Goal: Transaction & Acquisition: Purchase product/service

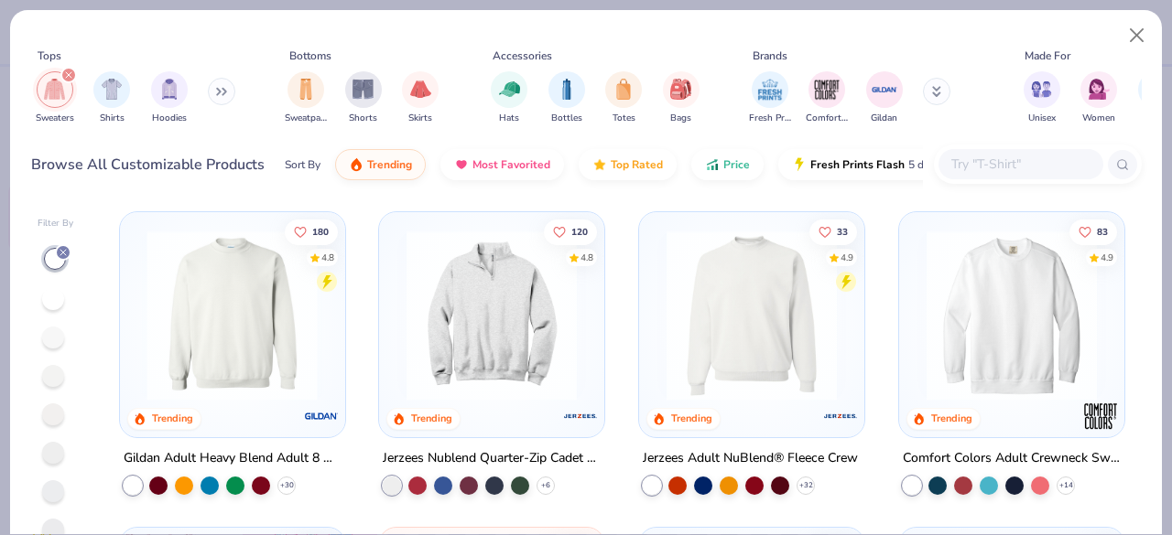
click at [138, 377] on img at bounding box center [44, 316] width 189 height 170
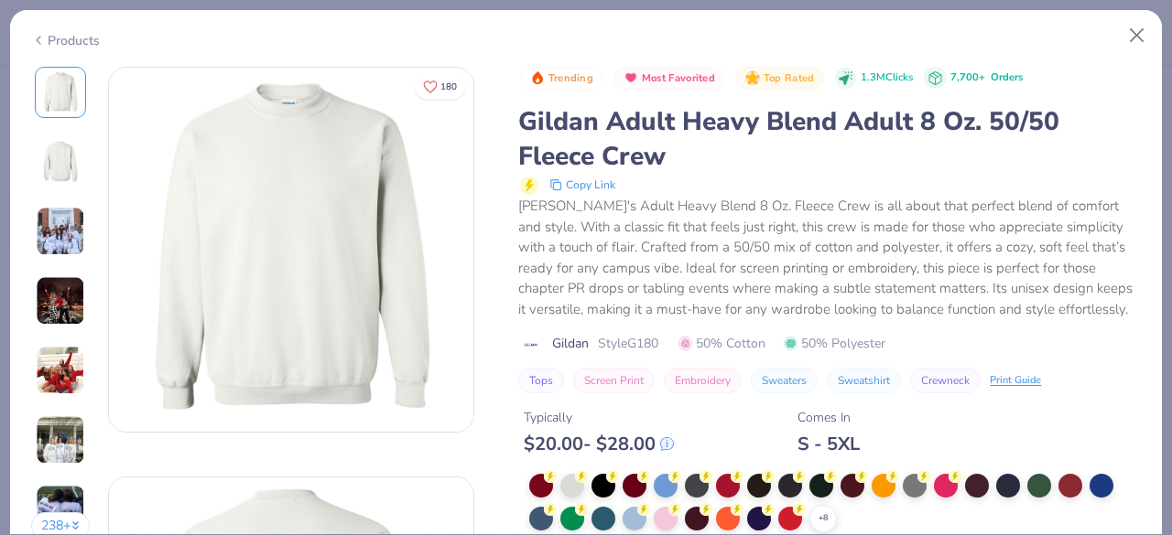
click at [567, 481] on div at bounding box center [572, 486] width 24 height 24
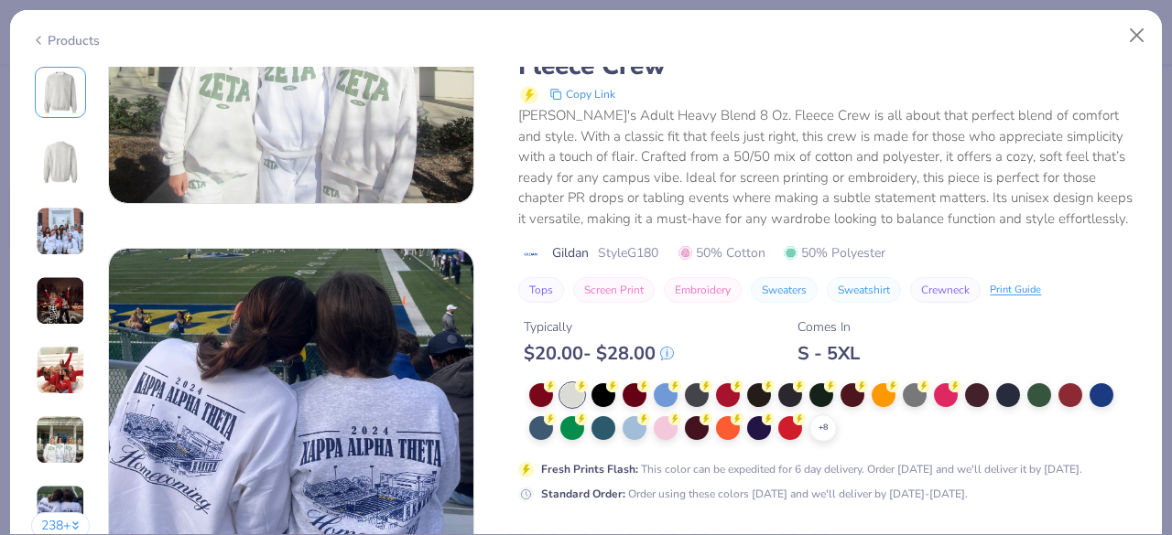
scroll to position [2278, 0]
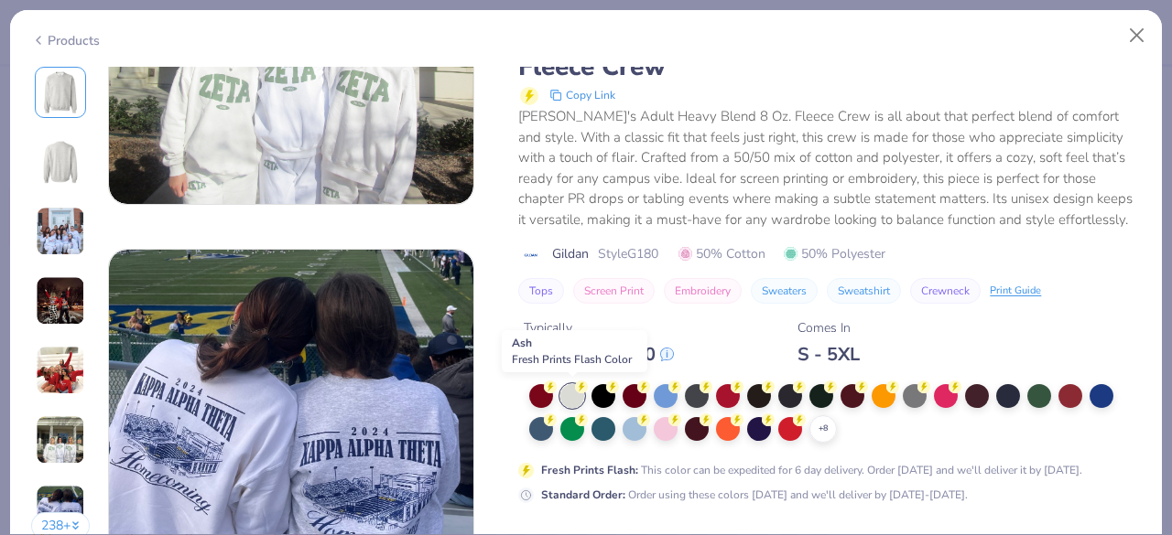
click at [576, 401] on div at bounding box center [572, 396] width 24 height 24
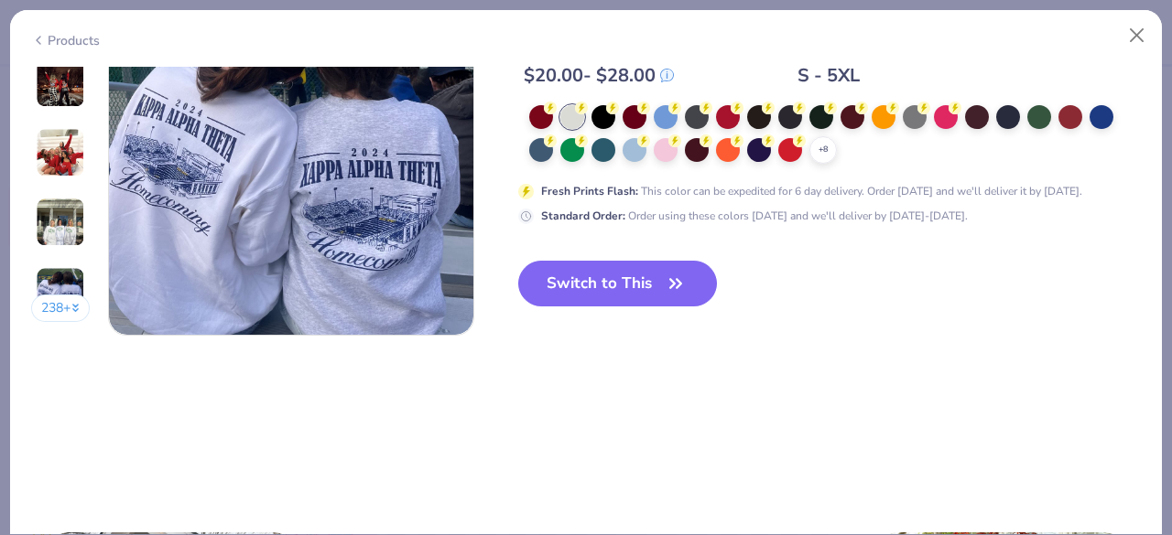
scroll to position [2562, 0]
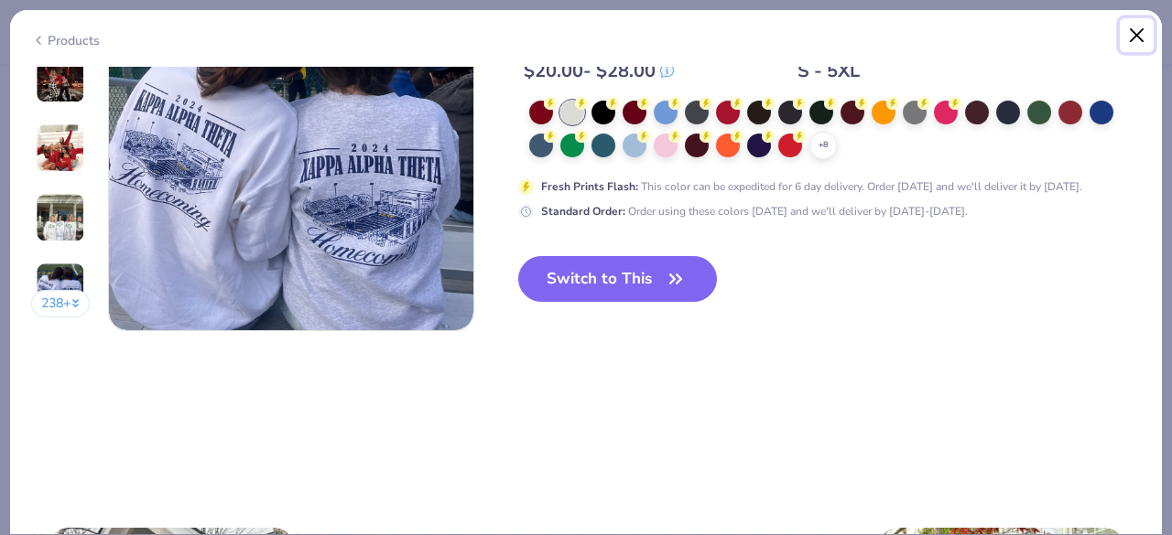
click at [1147, 27] on button "Close" at bounding box center [1136, 35] width 35 height 35
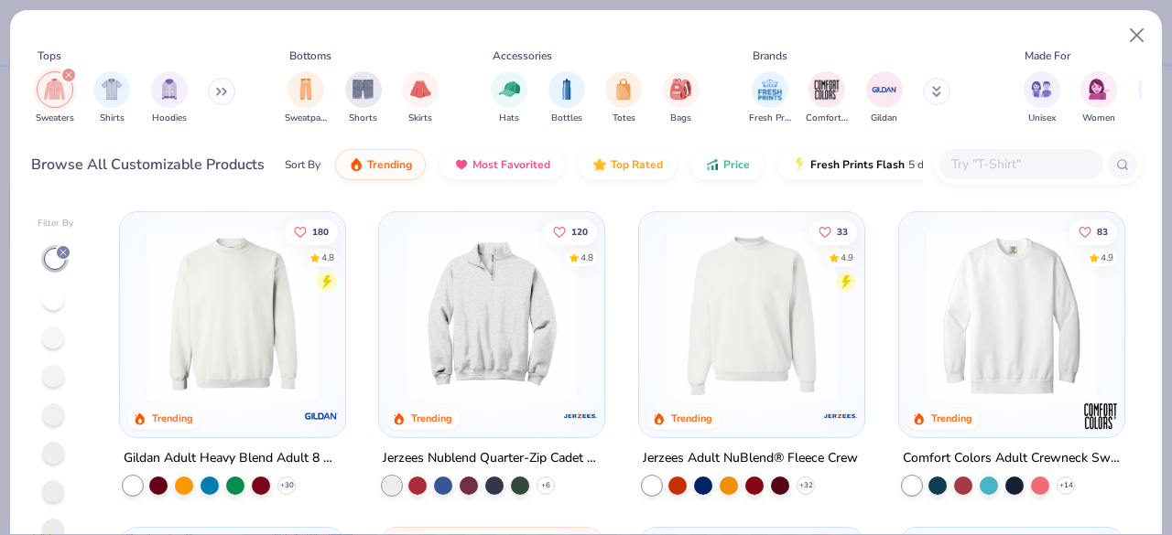
click at [520, 341] on img at bounding box center [491, 316] width 189 height 170
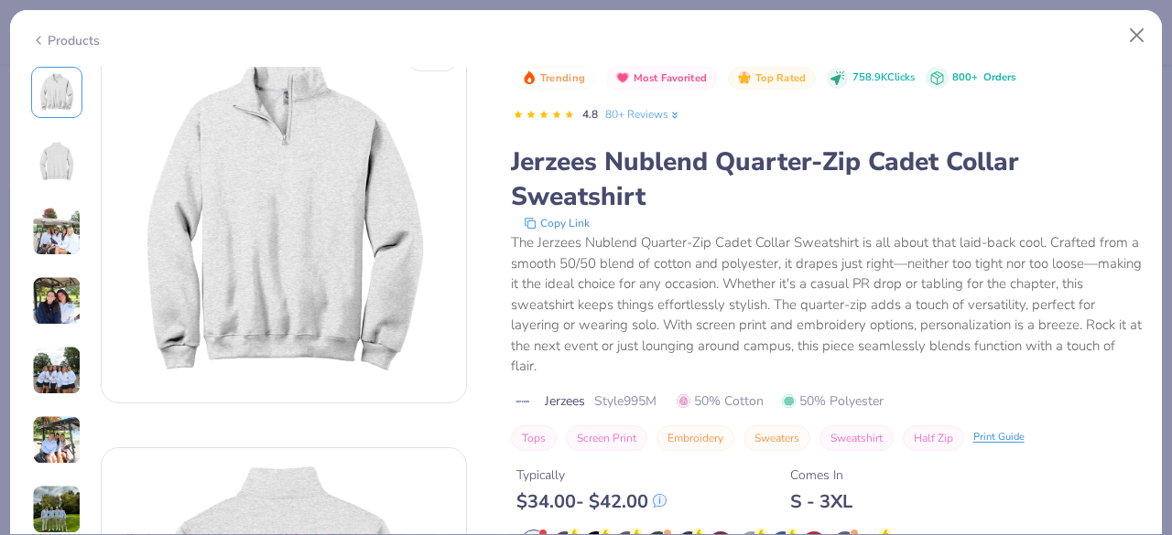
scroll to position [27, 0]
click at [1147, 30] on button "Close" at bounding box center [1136, 35] width 35 height 35
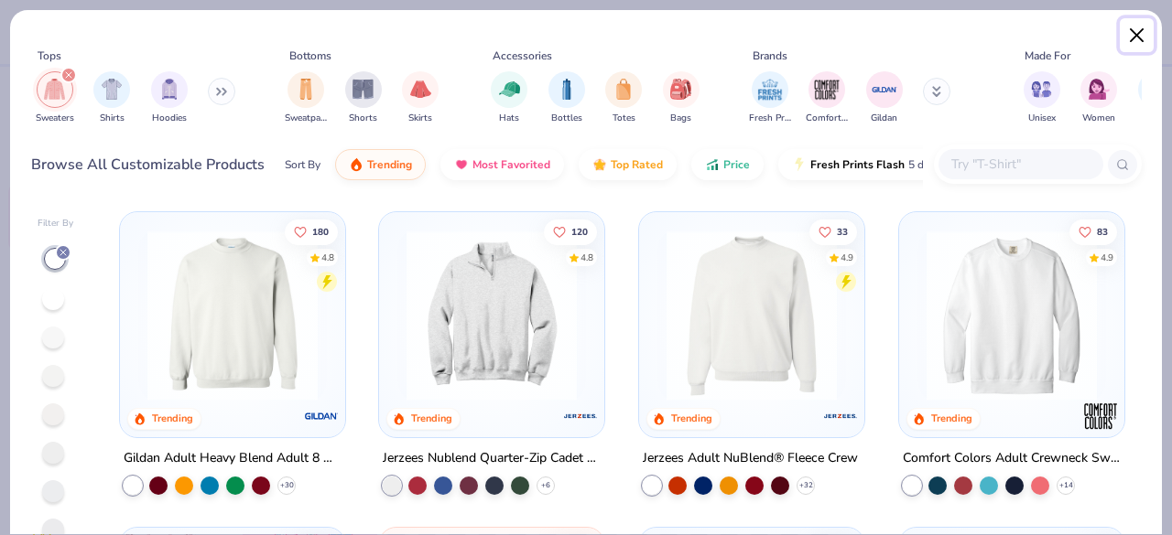
click at [1127, 41] on button "Close" at bounding box center [1136, 35] width 35 height 35
